Goal: Task Accomplishment & Management: Manage account settings

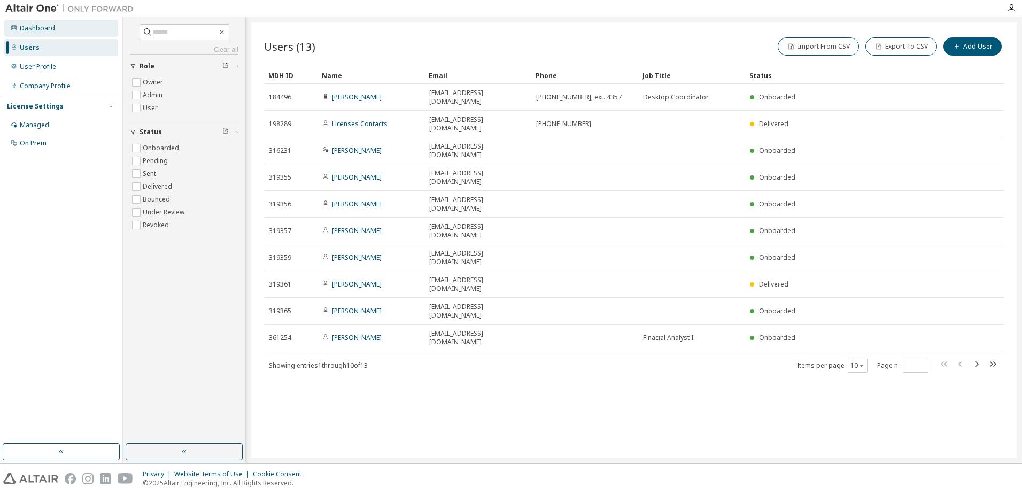
click at [31, 30] on div "Dashboard" at bounding box center [37, 28] width 35 height 9
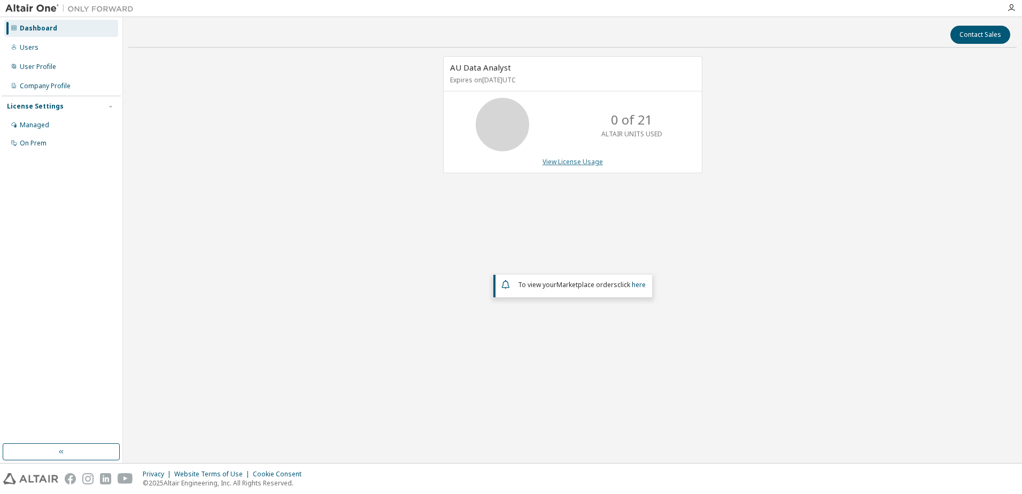
click at [568, 162] on link "View License Usage" at bounding box center [572, 161] width 60 height 9
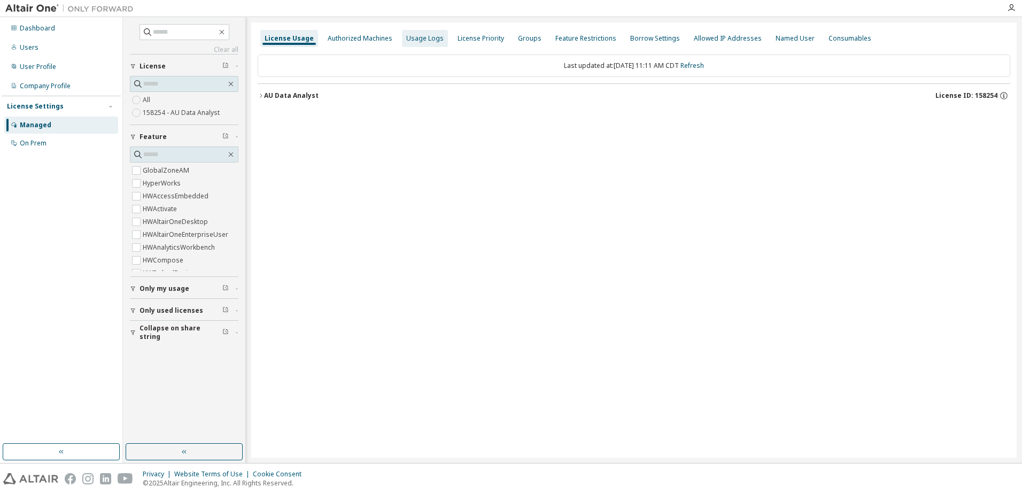
click at [411, 38] on div "Usage Logs" at bounding box center [424, 38] width 37 height 9
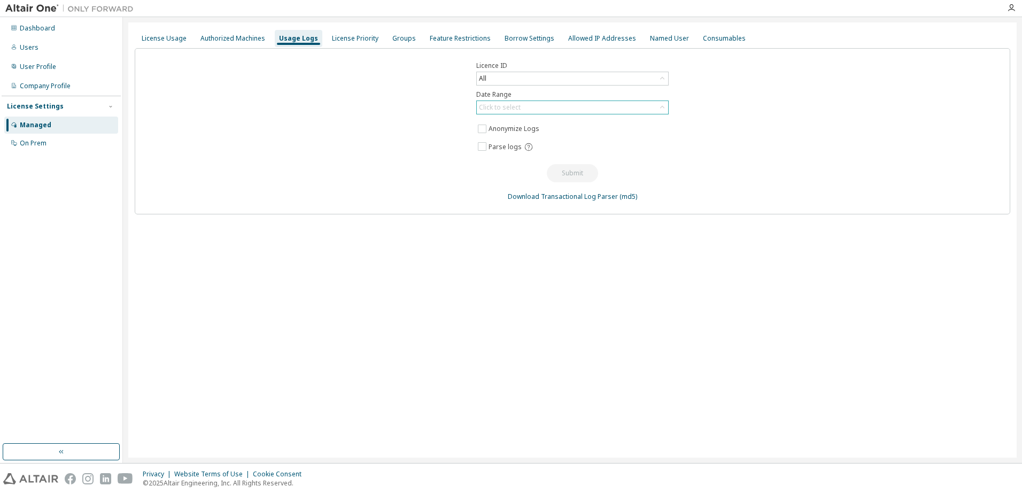
click at [660, 111] on icon at bounding box center [662, 107] width 11 height 11
click at [595, 107] on div "Click to select" at bounding box center [572, 107] width 191 height 13
click at [660, 111] on icon at bounding box center [662, 107] width 11 height 11
click at [496, 163] on li "Custom Date Range" at bounding box center [571, 165] width 189 height 14
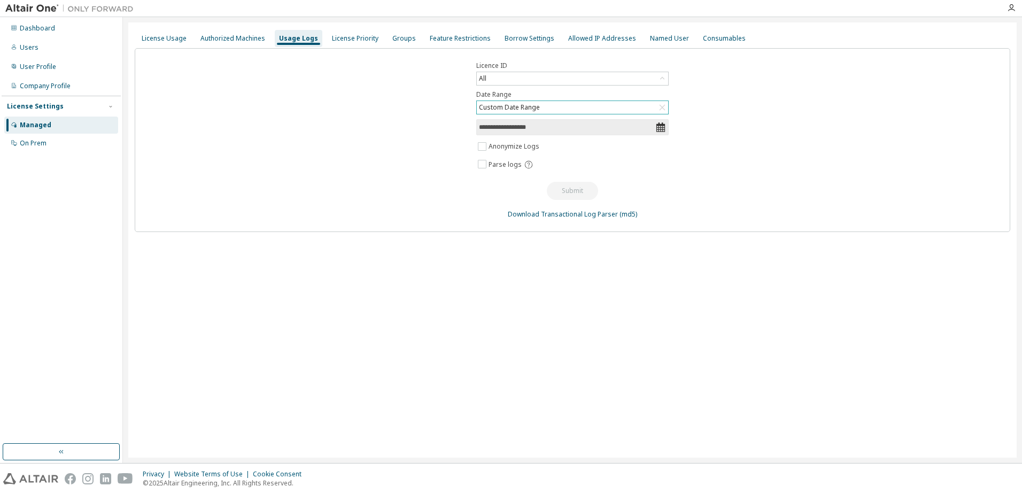
click at [661, 130] on icon at bounding box center [660, 127] width 11 height 11
click at [608, 127] on input "**********" at bounding box center [567, 127] width 176 height 11
select select "*"
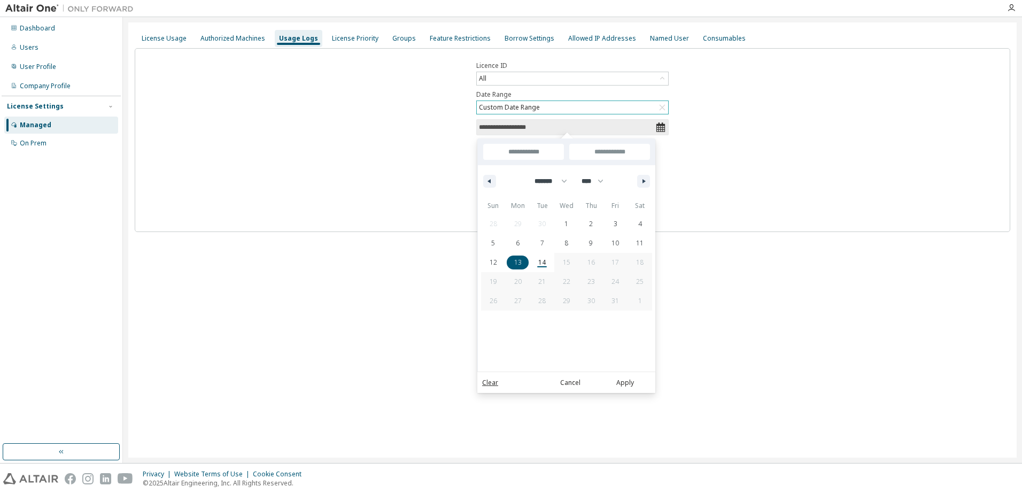
click at [519, 263] on span "13" at bounding box center [517, 262] width 7 height 19
type input "*"
type input "**********"
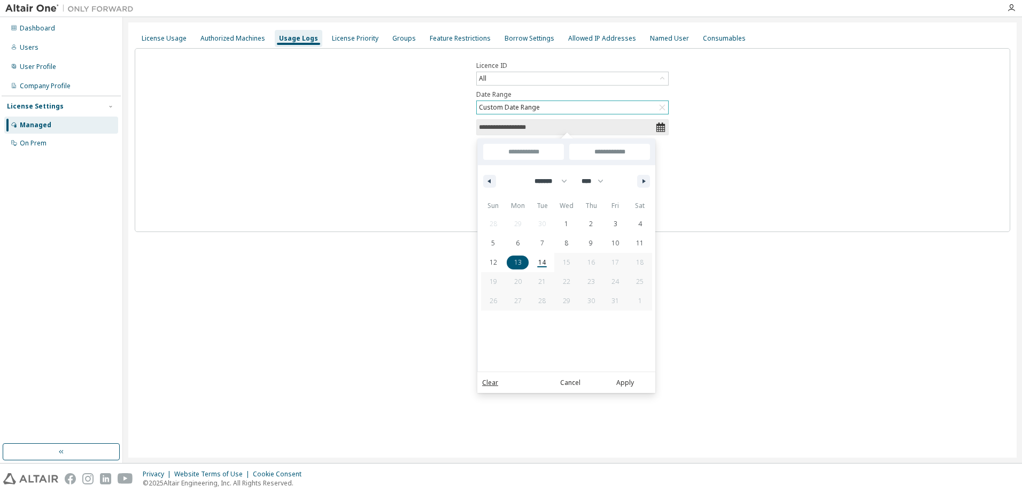
click at [748, 191] on div "**********" at bounding box center [572, 140] width 875 height 184
click at [626, 375] on div "Clear Cancel Apply" at bounding box center [566, 381] width 178 height 21
click at [627, 383] on button "Apply" at bounding box center [624, 383] width 51 height 12
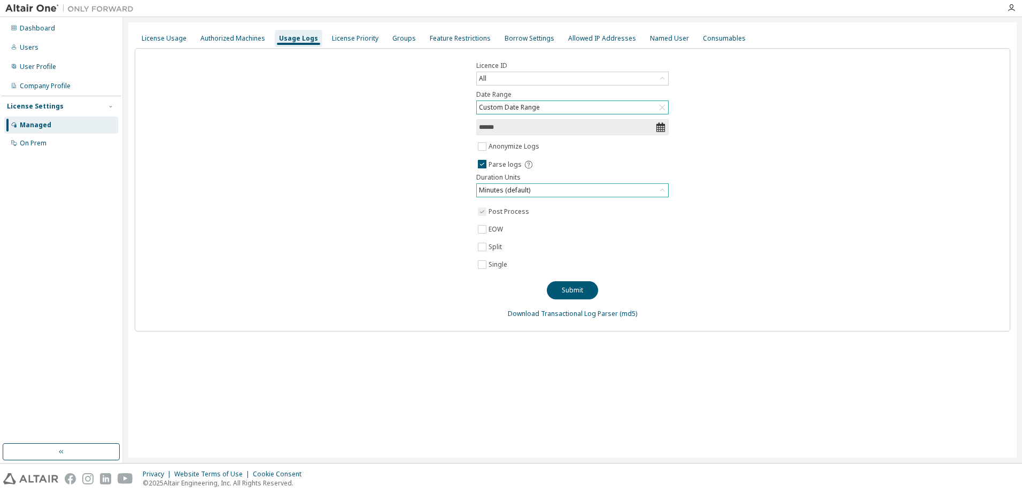
click at [662, 193] on icon at bounding box center [662, 190] width 11 height 11
click at [604, 218] on li "Minutes (default)" at bounding box center [571, 220] width 189 height 14
click at [570, 290] on button "Submit" at bounding box center [572, 290] width 51 height 18
drag, startPoint x: 620, startPoint y: 232, endPoint x: 456, endPoint y: 280, distance: 171.1
click at [456, 280] on div "Licence ID All Date Range Custom Date Range ****** Anonymize Logs Parse logs Du…" at bounding box center [572, 189] width 875 height 283
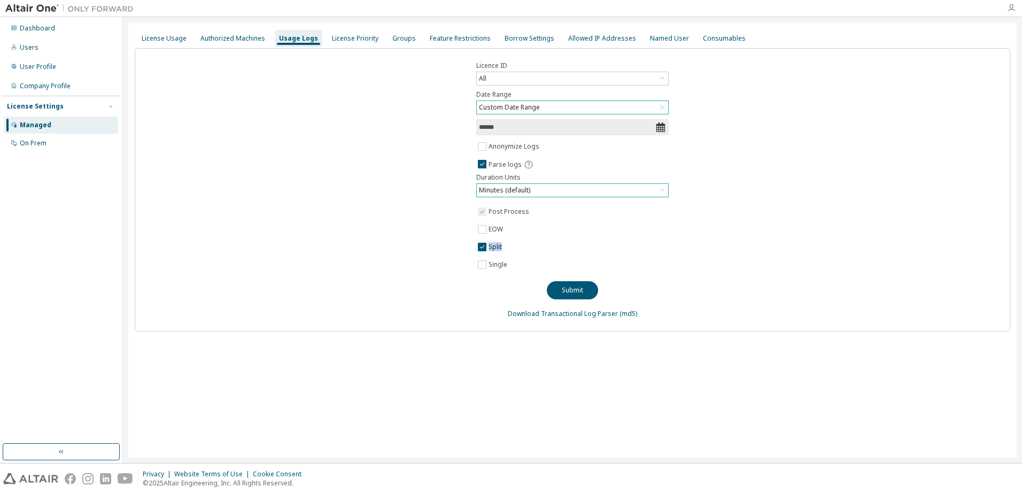
click at [1007, 8] on icon "button" at bounding box center [1011, 8] width 9 height 9
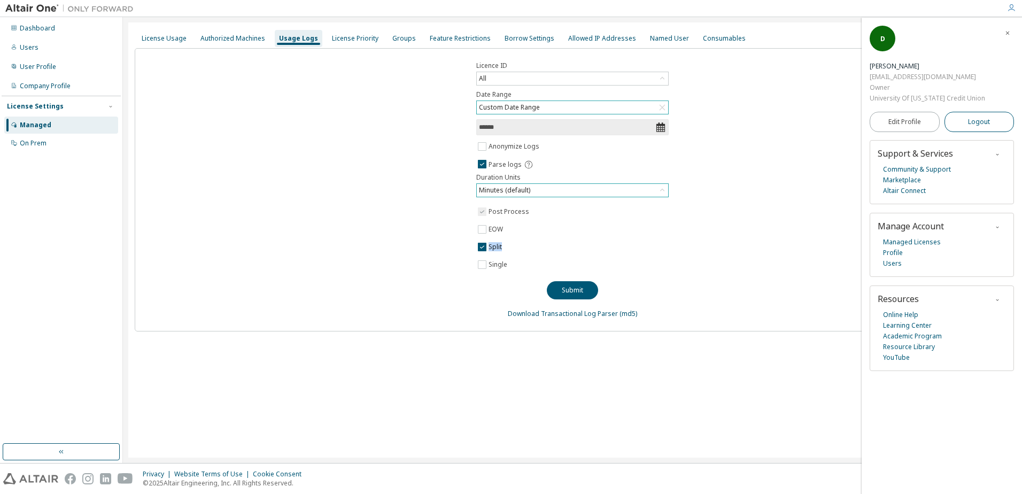
click at [991, 121] on button "Logout" at bounding box center [979, 122] width 70 height 20
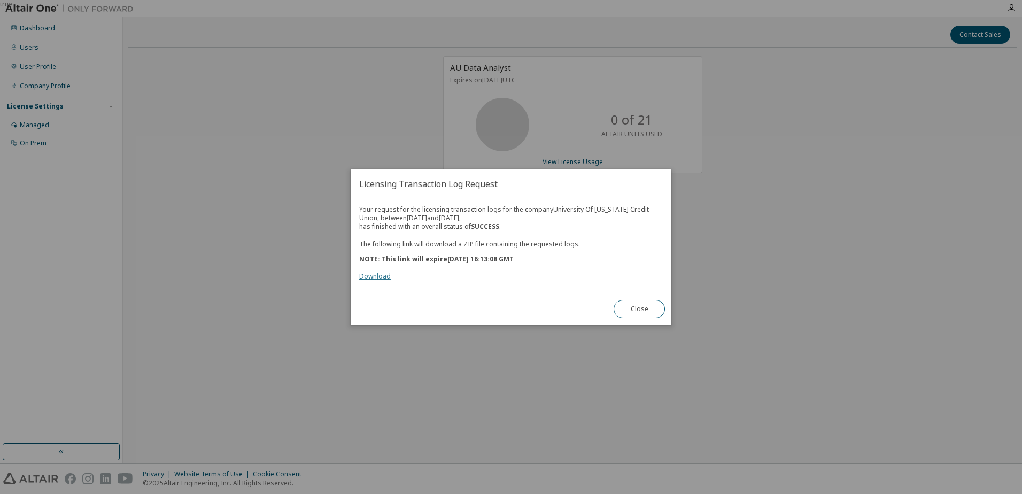
click at [376, 277] on link "Download" at bounding box center [375, 276] width 32 height 9
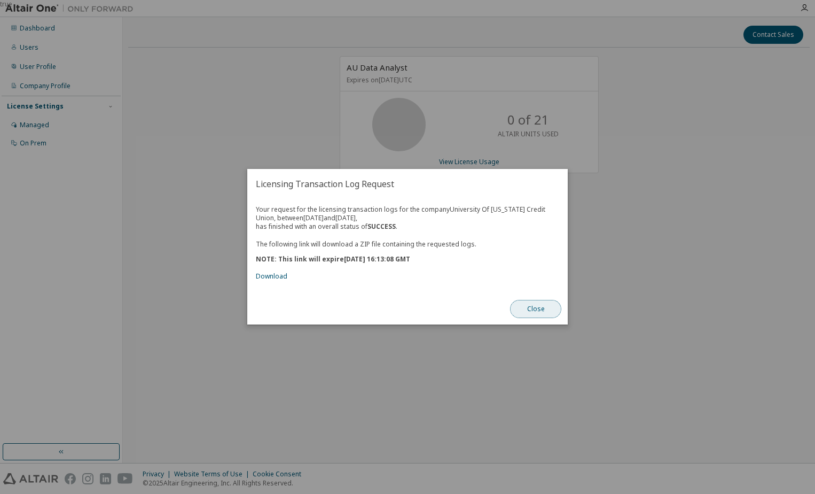
click at [540, 311] on button "Close" at bounding box center [535, 309] width 51 height 18
